Goal: Information Seeking & Learning: Learn about a topic

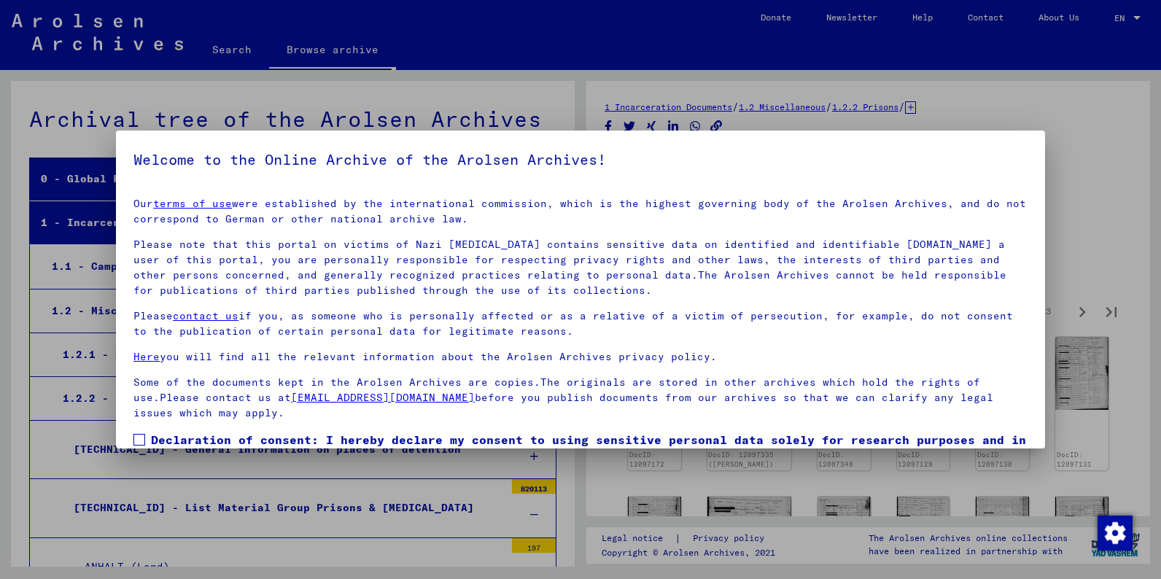
click at [1126, 181] on div at bounding box center [580, 289] width 1161 height 579
click at [319, 511] on div at bounding box center [580, 289] width 1161 height 579
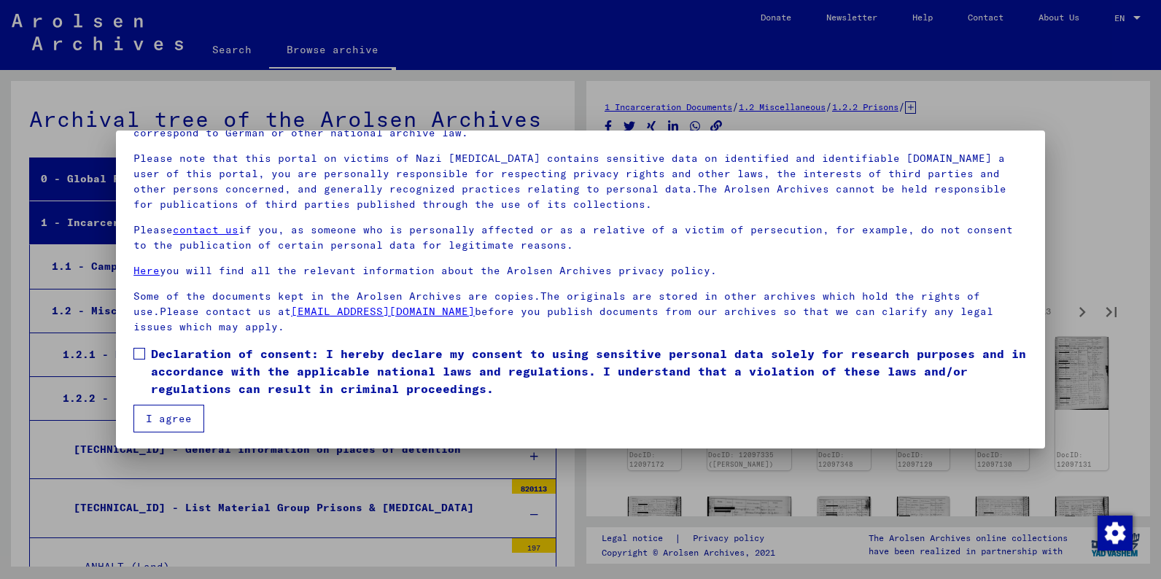
click at [139, 354] on span at bounding box center [139, 354] width 12 height 12
click at [161, 419] on button "I agree" at bounding box center [168, 419] width 71 height 28
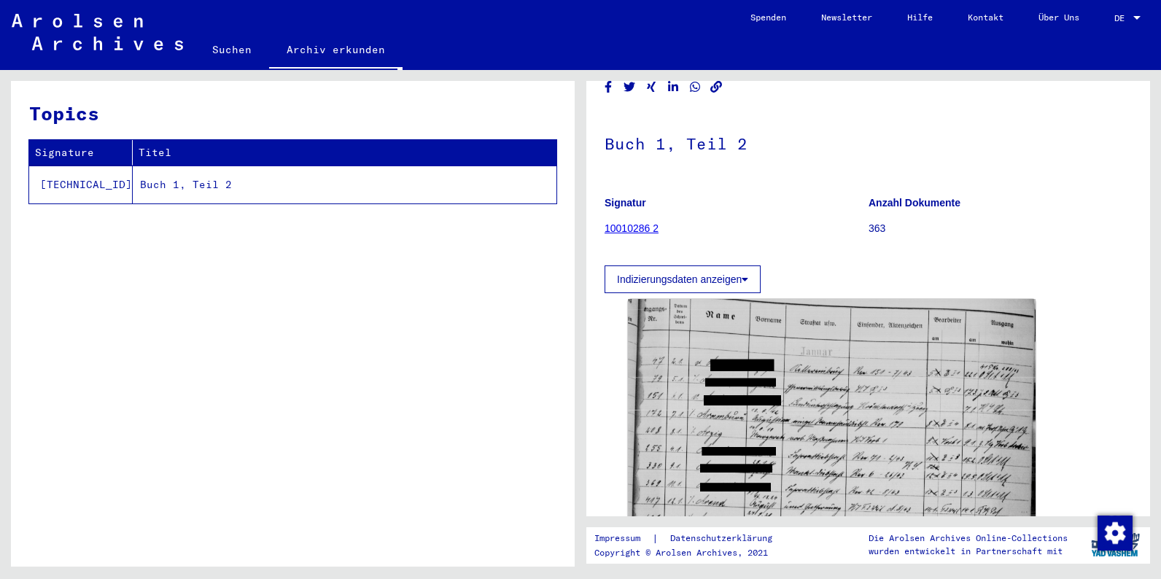
scroll to position [51, 0]
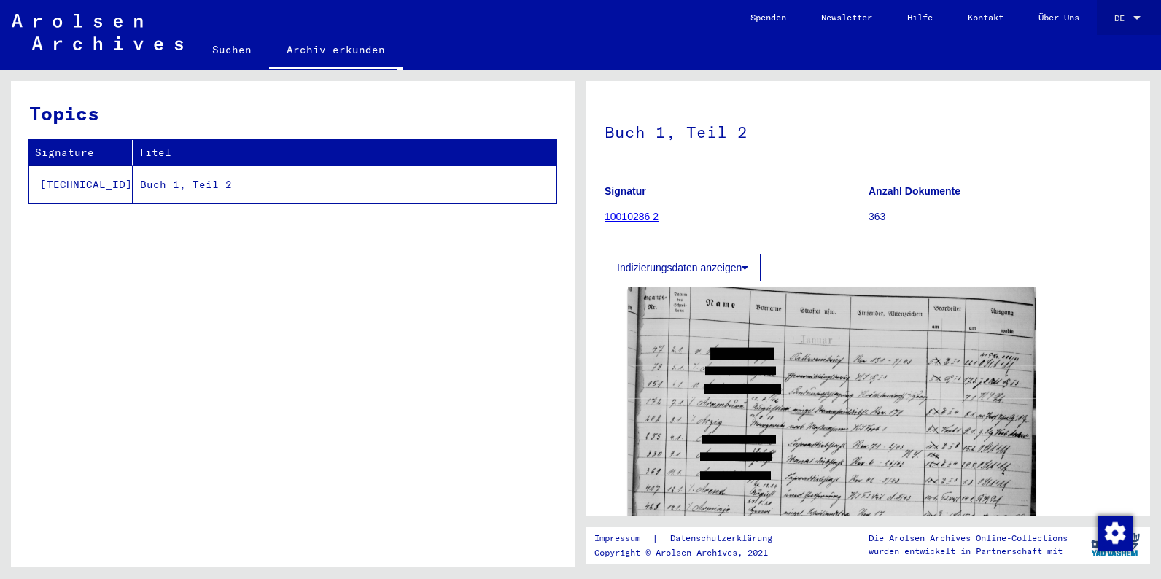
click at [1115, 23] on div "DE DE" at bounding box center [1128, 14] width 29 height 25
click at [1108, 23] on span "English" at bounding box center [1100, 25] width 36 height 11
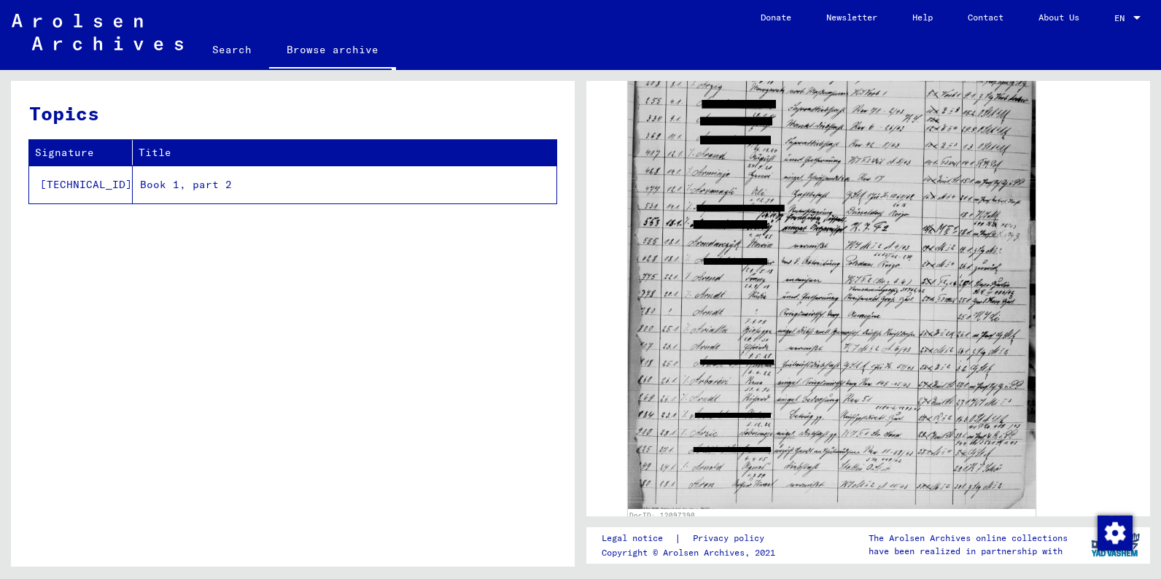
scroll to position [388, 0]
click at [1062, 234] on div "DocID: 12097390" at bounding box center [868, 235] width 492 height 581
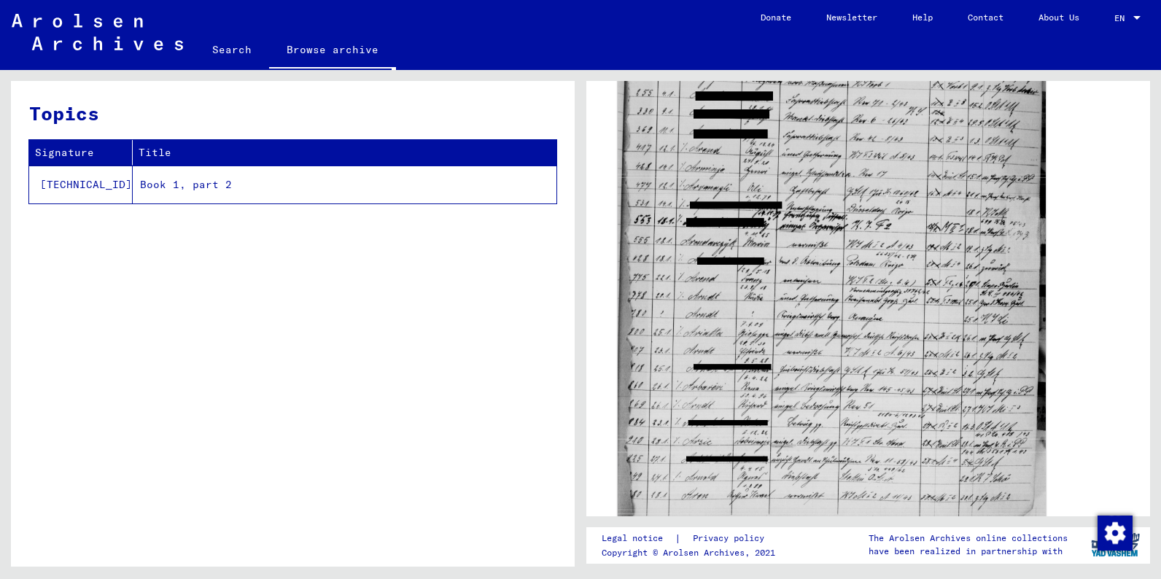
click at [954, 237] on img at bounding box center [832, 229] width 428 height 585
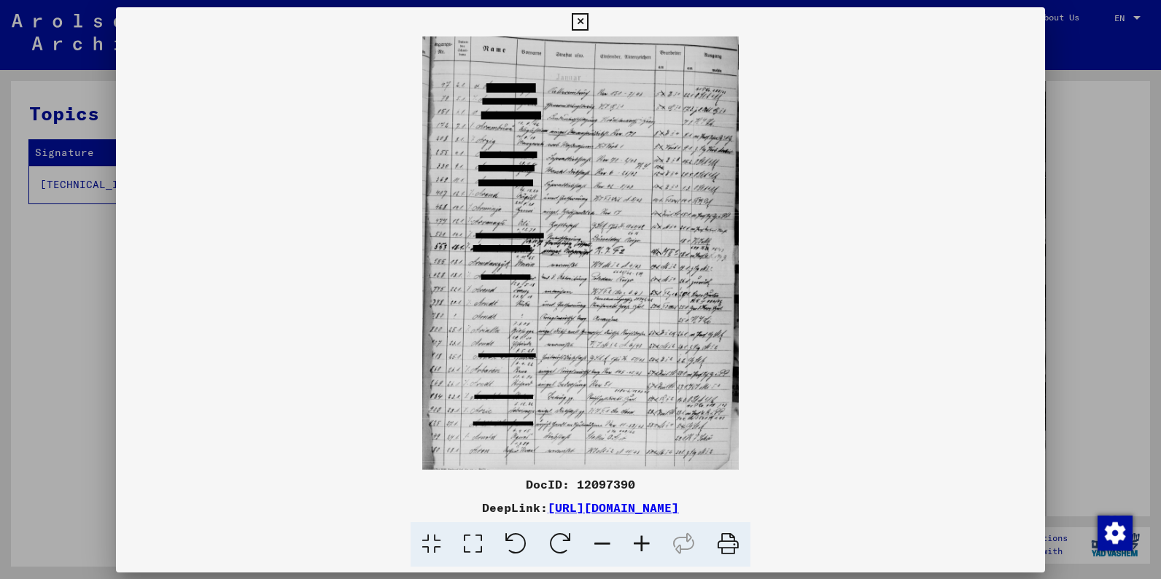
click at [954, 237] on img at bounding box center [580, 252] width 929 height 433
click at [648, 281] on img at bounding box center [580, 252] width 929 height 433
click at [640, 543] on icon at bounding box center [641, 544] width 39 height 44
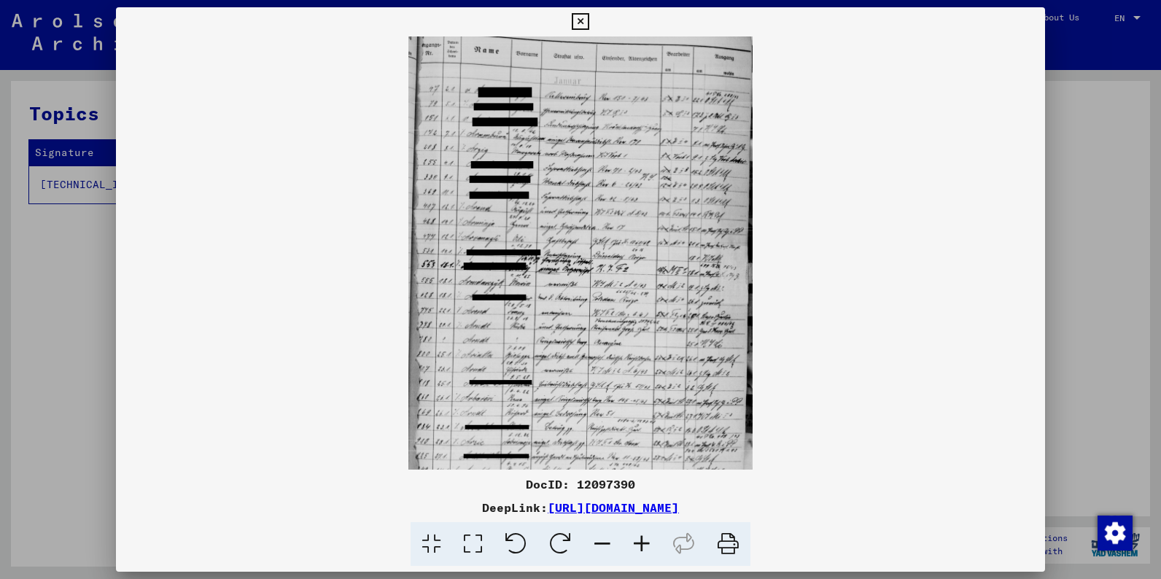
click at [640, 543] on icon at bounding box center [641, 544] width 39 height 44
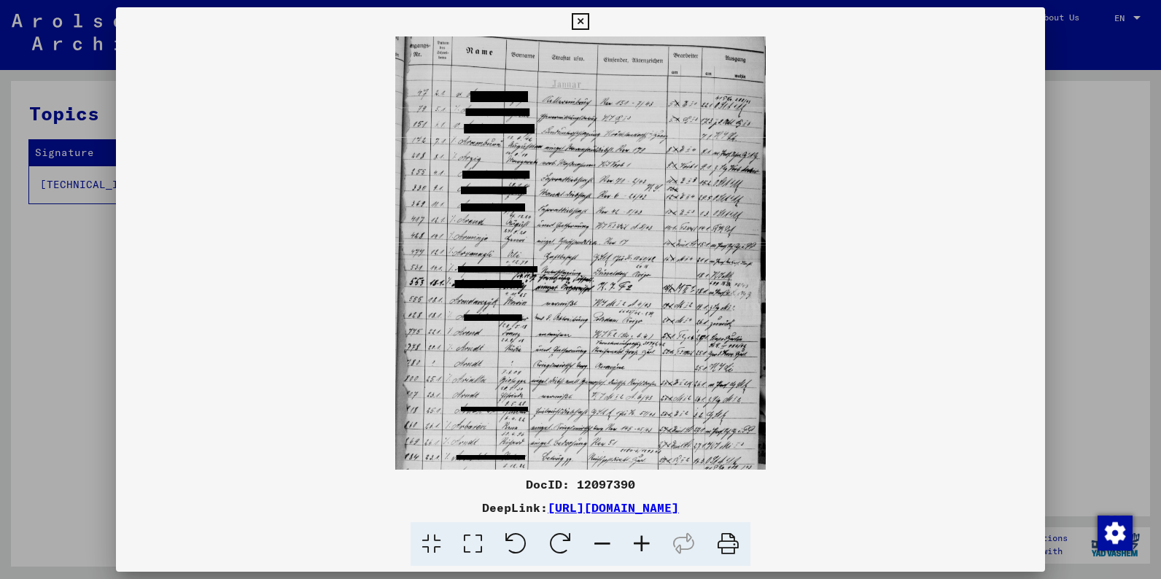
click at [640, 543] on icon at bounding box center [641, 544] width 39 height 44
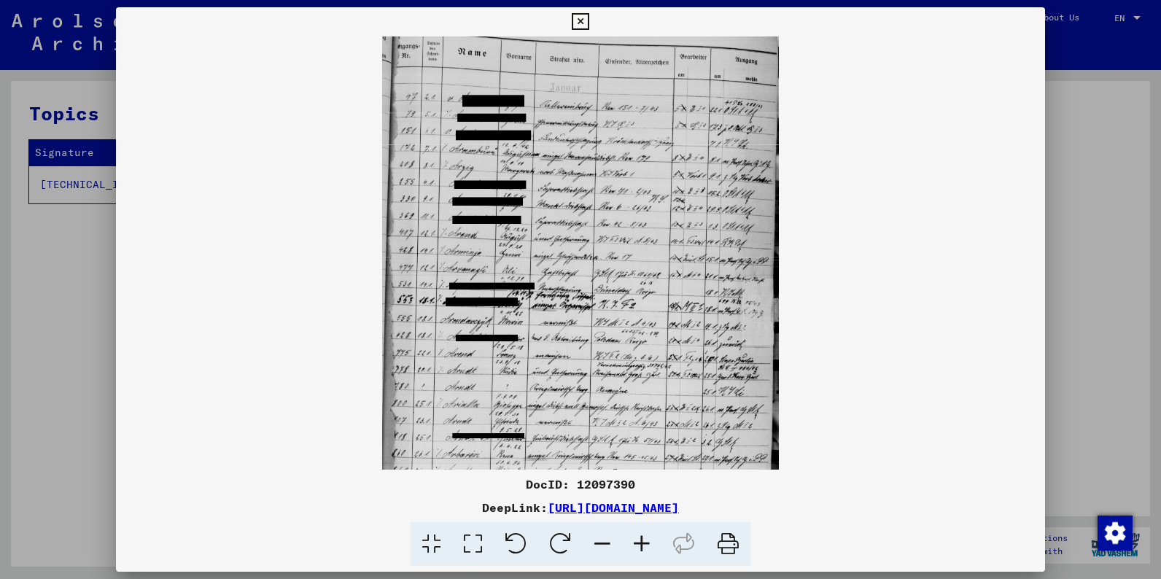
click at [640, 543] on icon at bounding box center [641, 544] width 39 height 44
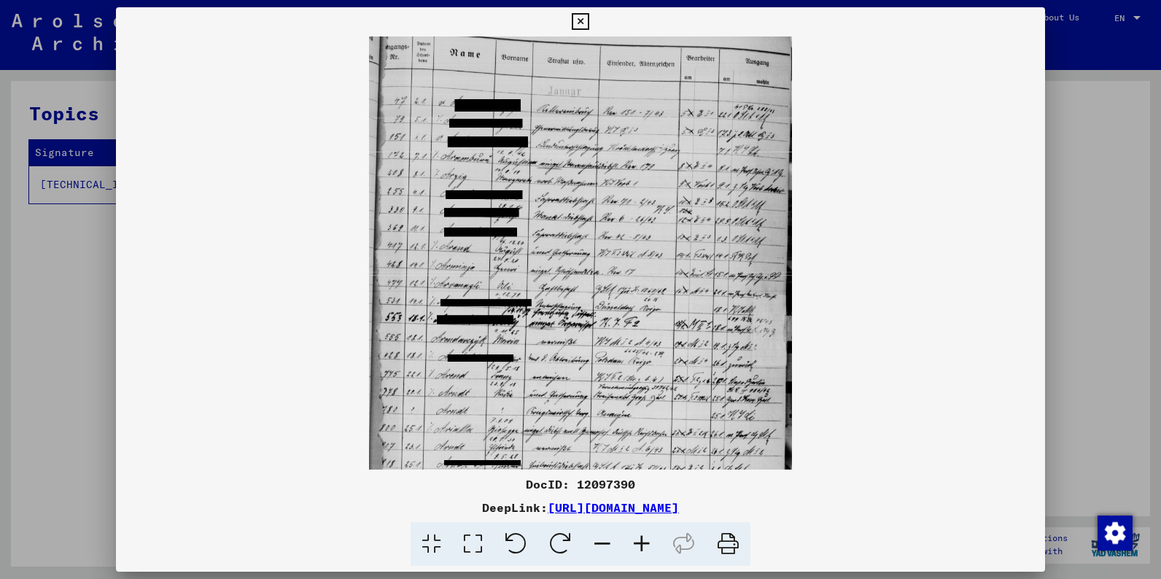
click at [640, 543] on icon at bounding box center [641, 544] width 39 height 44
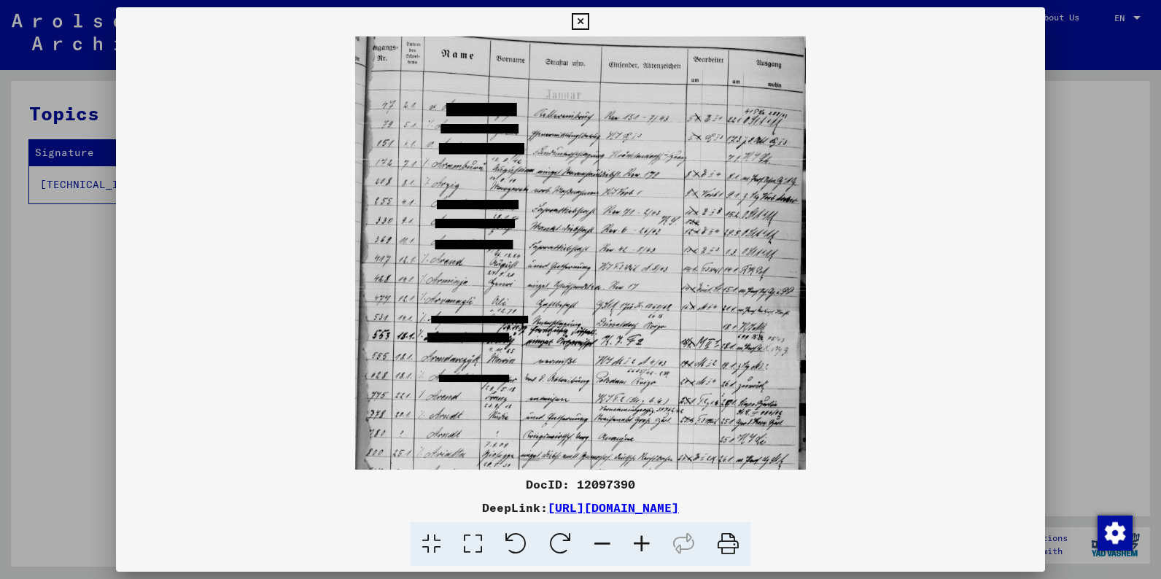
click at [640, 543] on icon at bounding box center [641, 544] width 39 height 44
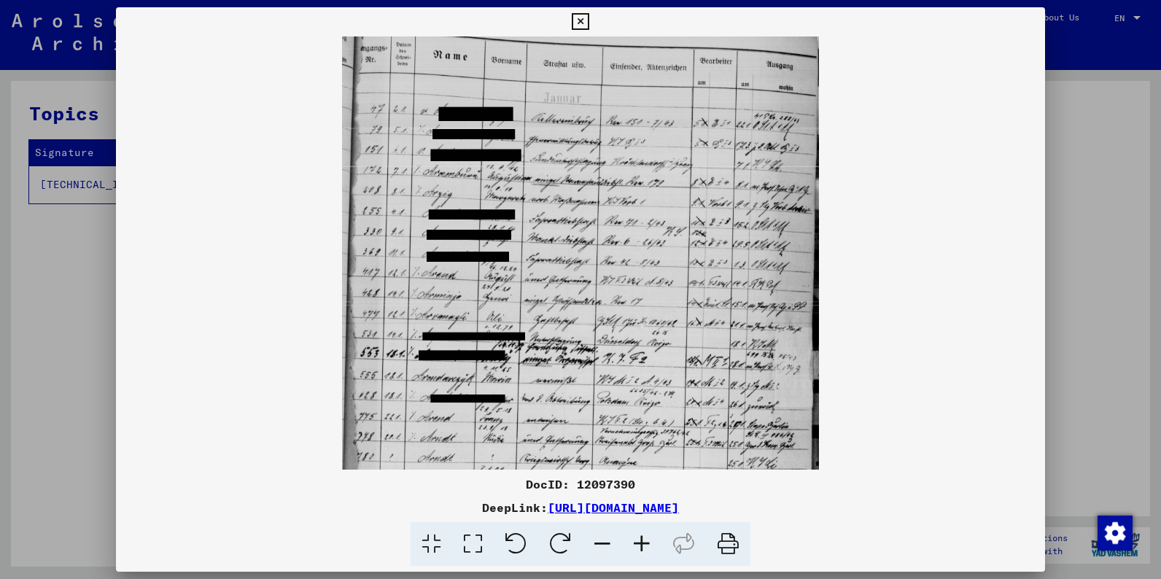
click at [640, 543] on icon at bounding box center [641, 544] width 39 height 44
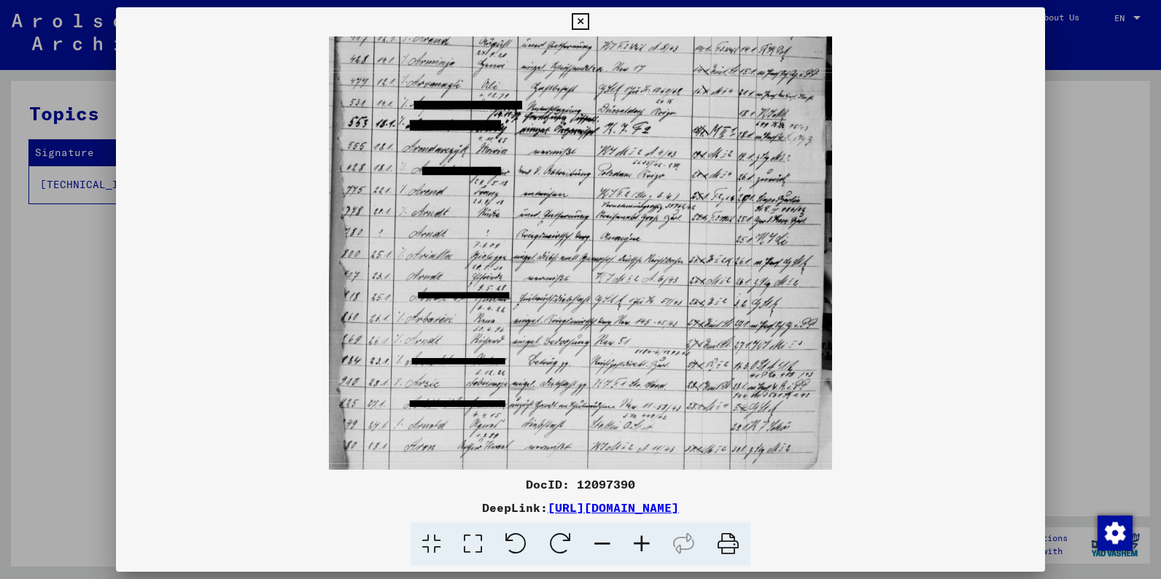
scroll to position [255, 0]
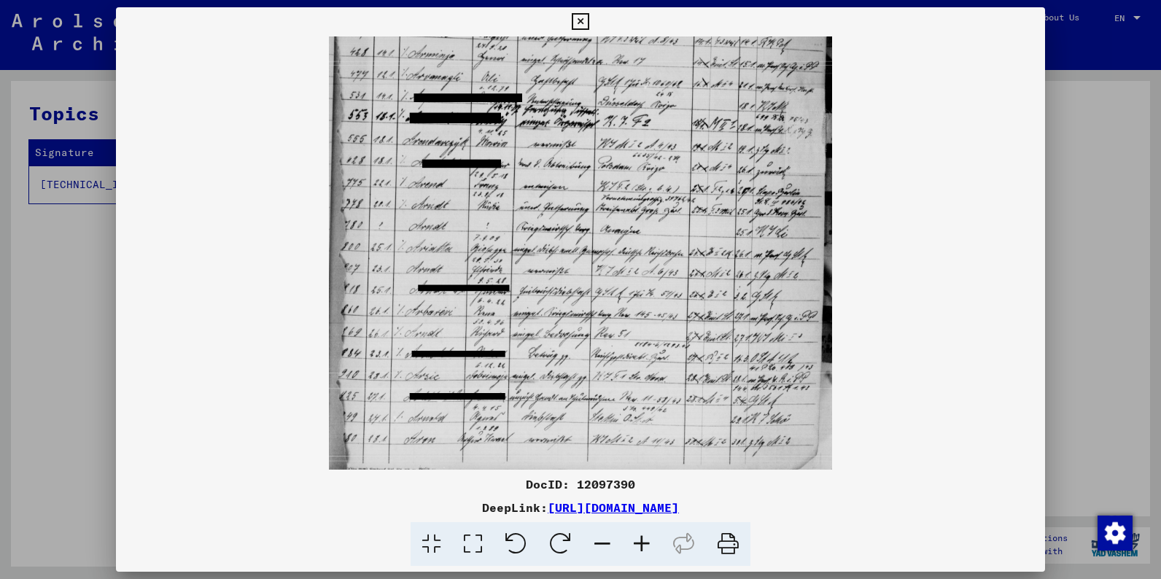
drag, startPoint x: 620, startPoint y: 425, endPoint x: 627, endPoint y: 163, distance: 262.6
click at [627, 163] on img at bounding box center [581, 125] width 504 height 688
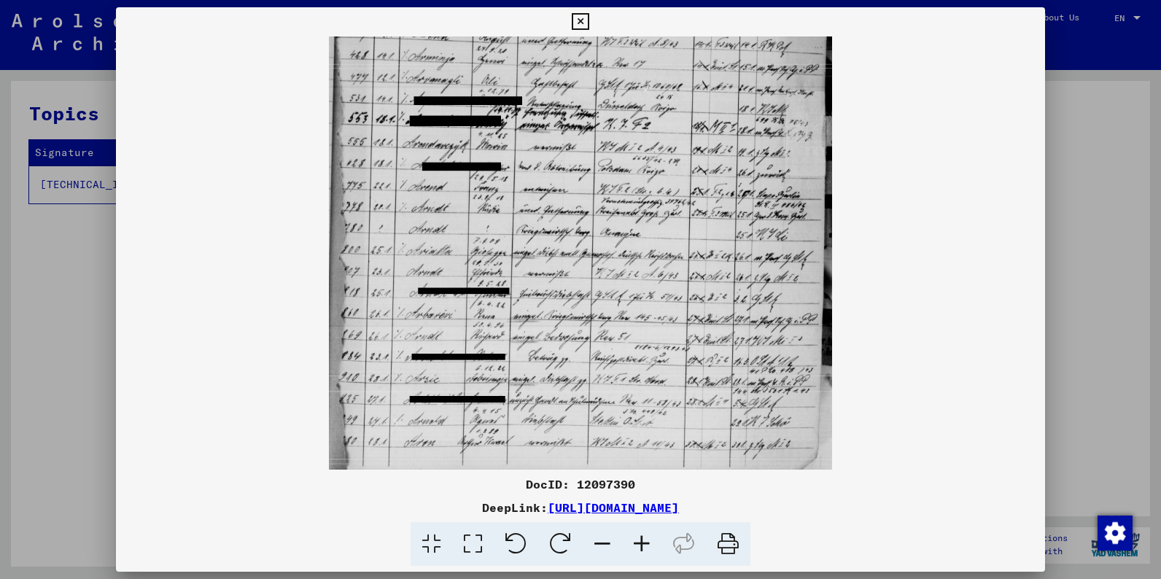
drag, startPoint x: 575, startPoint y: 260, endPoint x: 652, endPoint y: 152, distance: 132.7
click at [652, 152] on img at bounding box center [581, 128] width 504 height 688
click at [652, 152] on img at bounding box center [581, 130] width 504 height 688
click at [641, 540] on icon at bounding box center [641, 544] width 39 height 44
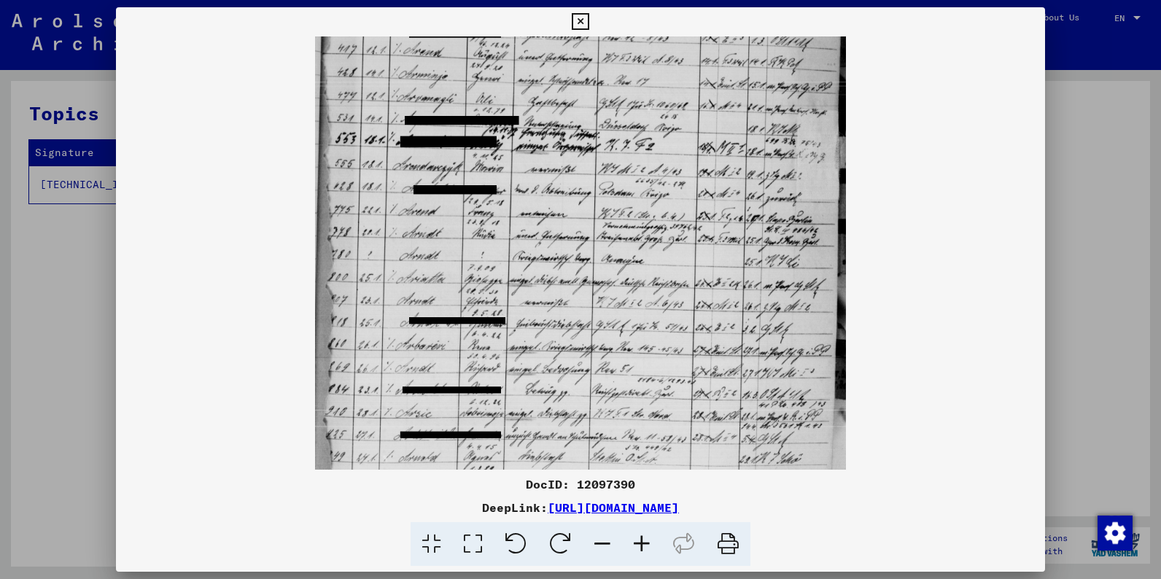
scroll to position [292, 0]
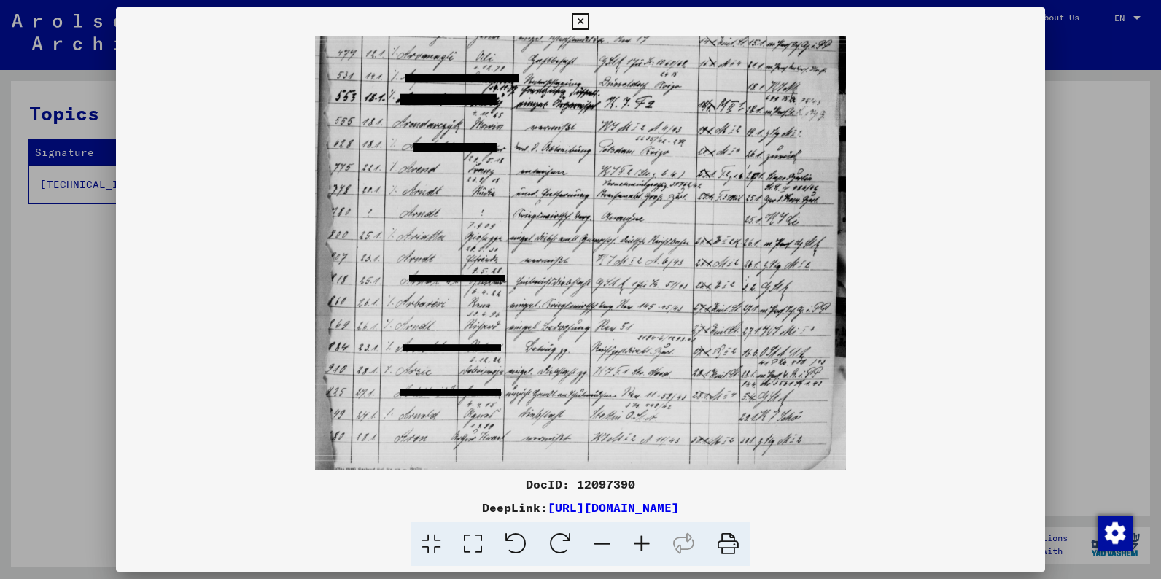
drag, startPoint x: 950, startPoint y: 190, endPoint x: 931, endPoint y: 195, distance: 19.6
click at [931, 195] on div at bounding box center [580, 252] width 929 height 433
click at [588, 20] on icon at bounding box center [580, 21] width 17 height 17
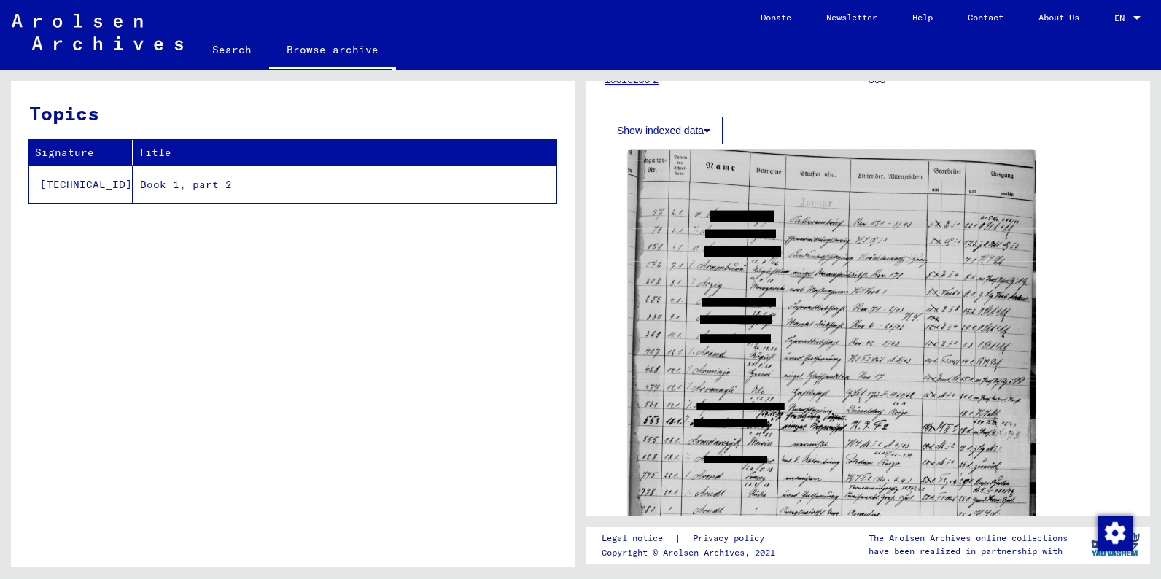
scroll to position [171, 0]
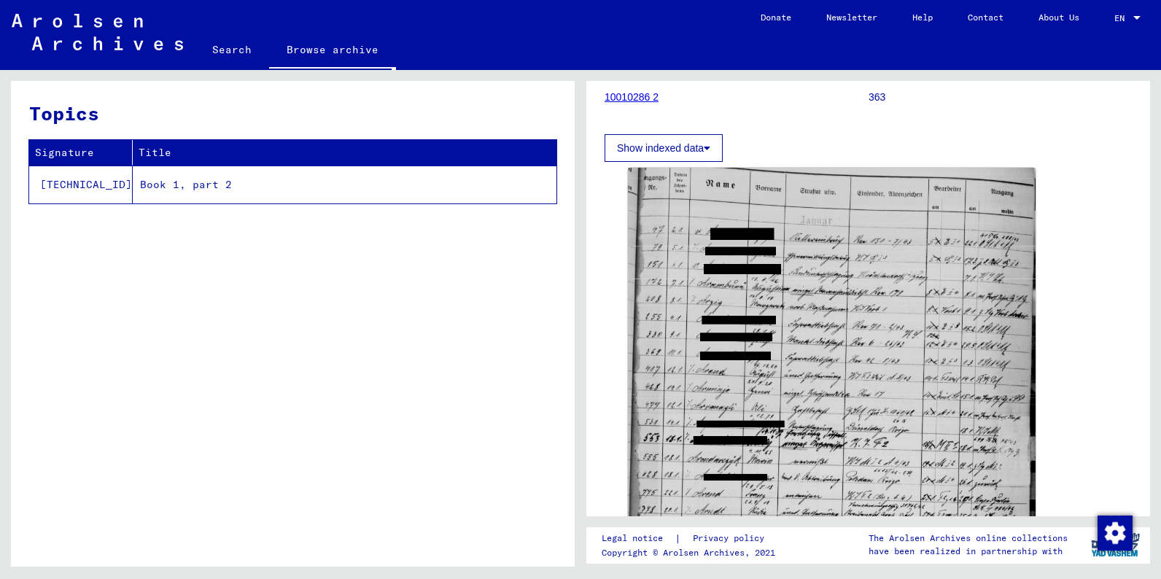
click at [677, 149] on button "Show indexed data" at bounding box center [663, 148] width 118 height 28
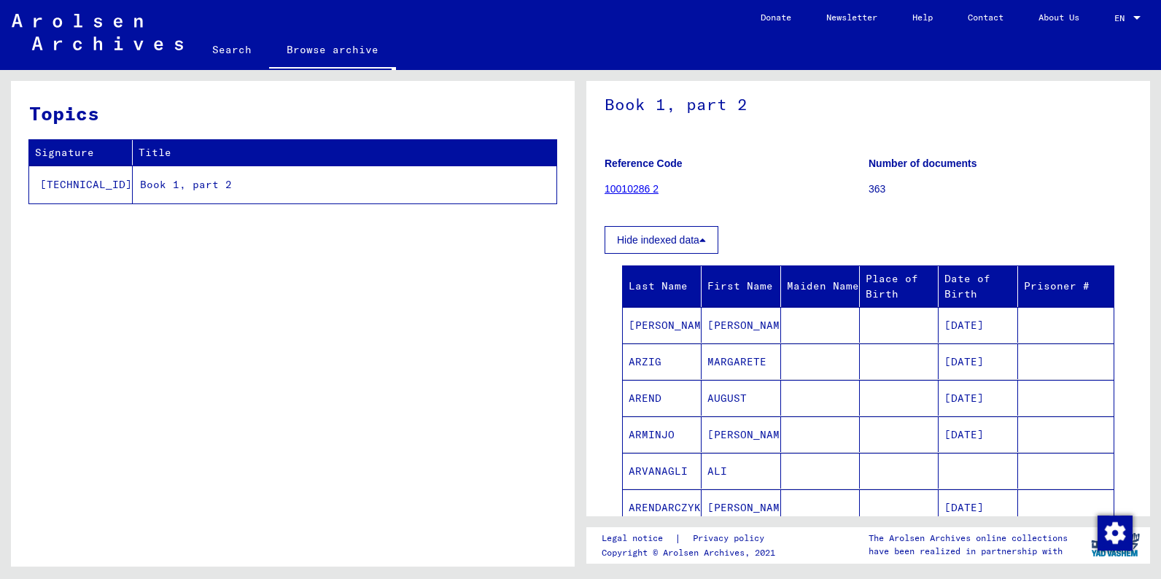
scroll to position [76, 0]
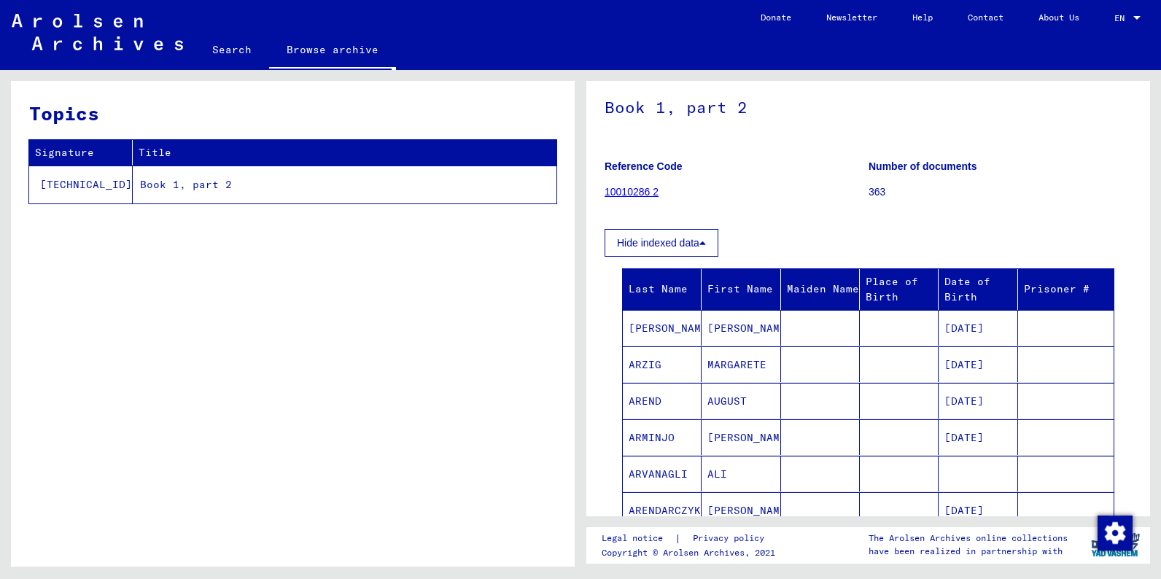
click at [148, 182] on td "Book 1, part 2" at bounding box center [345, 185] width 424 height 38
click at [154, 182] on td "Book 1, part 2" at bounding box center [345, 185] width 424 height 38
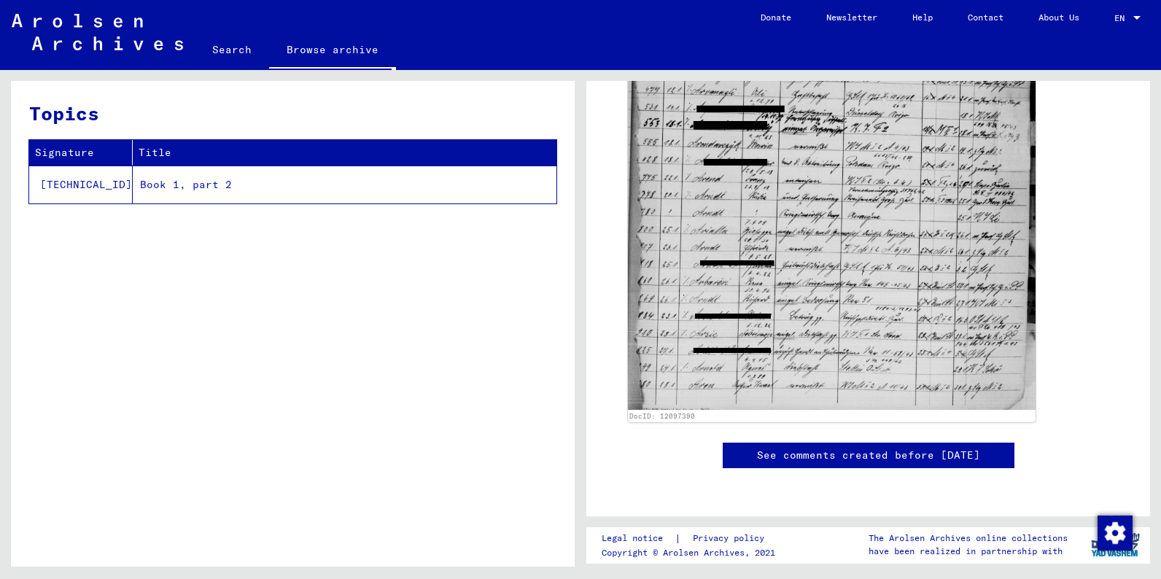
scroll to position [1178, 0]
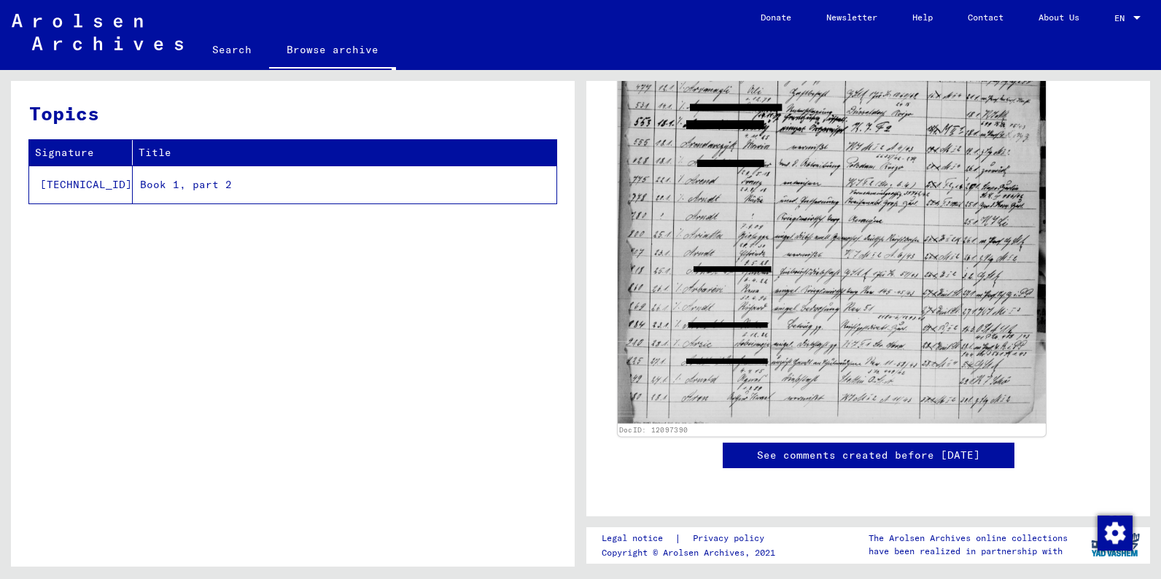
click at [660, 426] on link "DocID: 12097390" at bounding box center [653, 430] width 69 height 9
